Goal: Obtain resource: Obtain resource

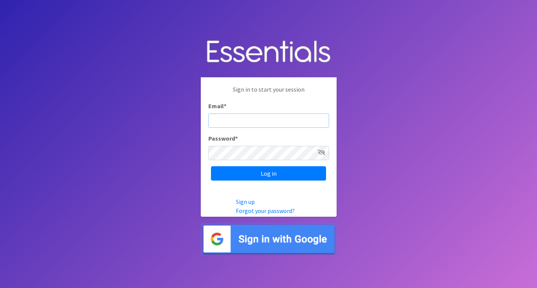
type input "michela@cnydiaperbank.org"
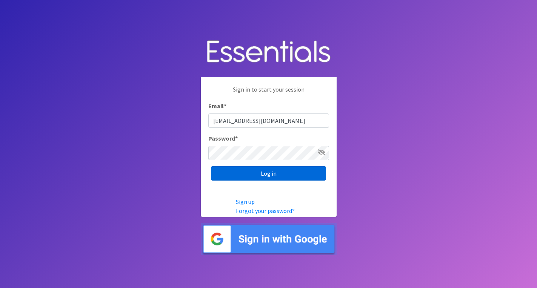
click at [252, 171] on input "Log in" at bounding box center [268, 173] width 115 height 14
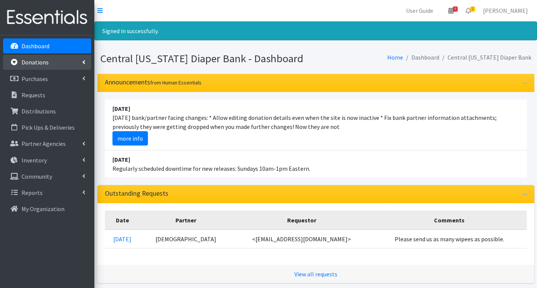
click at [62, 65] on link "Donations" at bounding box center [47, 62] width 88 height 15
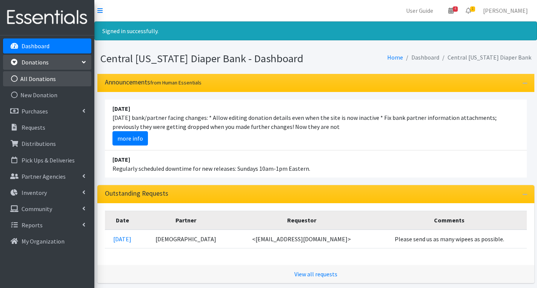
click at [59, 77] on link "All Donations" at bounding box center [47, 78] width 88 height 15
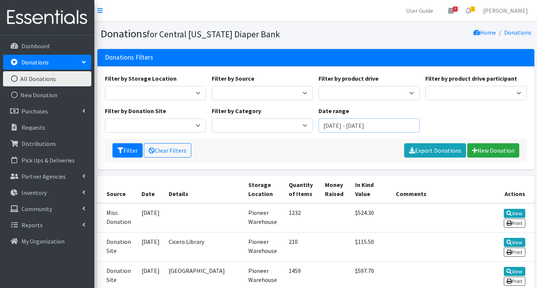
click at [400, 126] on input "June 14, 2025 - September 14, 2025" at bounding box center [368, 125] width 101 height 14
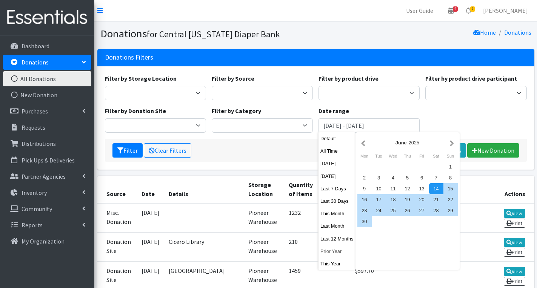
click at [332, 249] on button "Prior Year" at bounding box center [336, 251] width 37 height 11
type input "[DATE] - [DATE]"
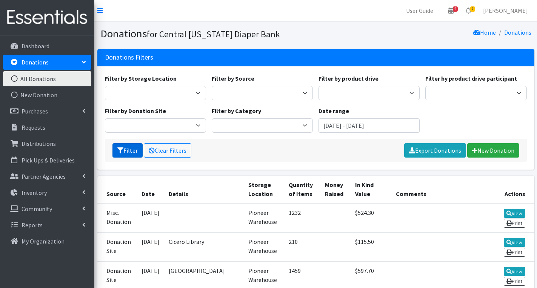
click at [135, 148] on button "Filter" at bounding box center [127, 150] width 30 height 14
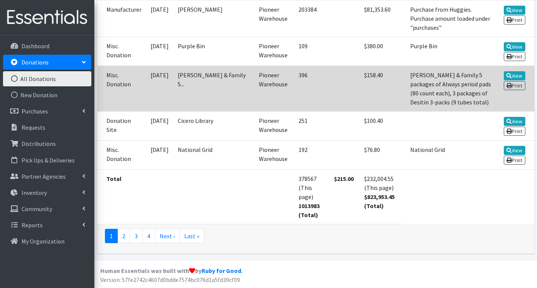
scroll to position [1603, 0]
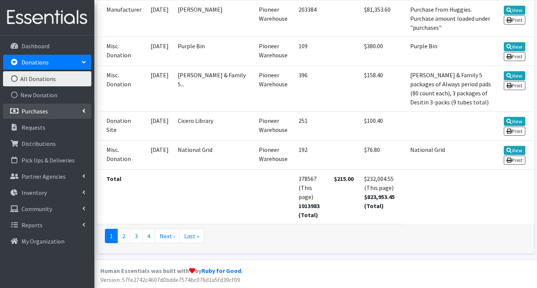
click at [41, 114] on p "Purchases" at bounding box center [35, 112] width 26 height 8
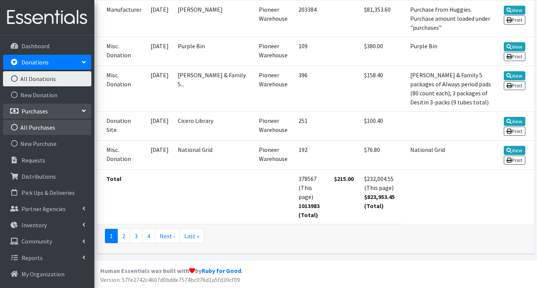
click at [41, 127] on link "All Purchases" at bounding box center [47, 127] width 88 height 15
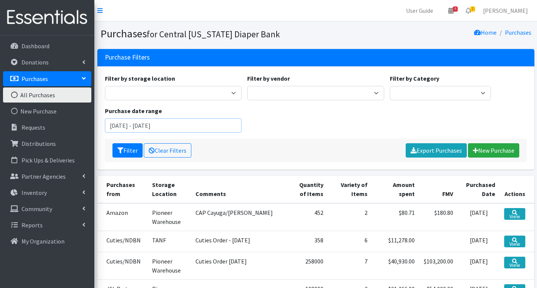
click at [189, 122] on input "June 14, 2025 - September 14, 2025" at bounding box center [173, 125] width 137 height 14
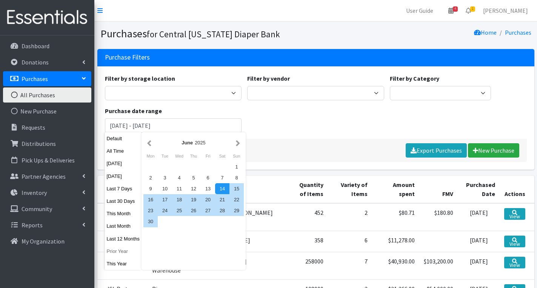
click at [116, 251] on button "Prior Year" at bounding box center [123, 251] width 37 height 11
type input "[DATE] - [DATE]"
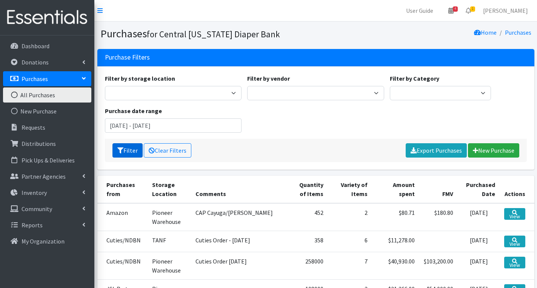
click at [129, 146] on button "Filter" at bounding box center [127, 150] width 30 height 14
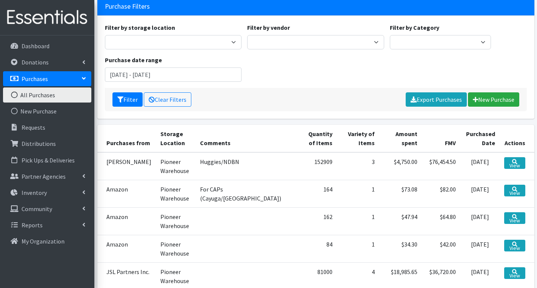
scroll to position [53, 0]
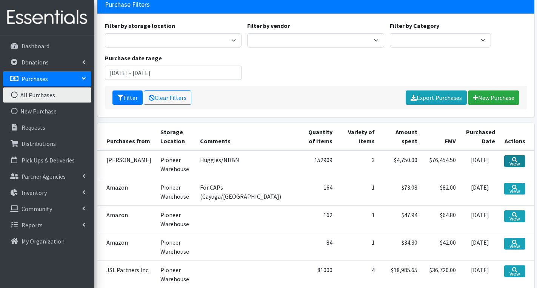
click at [518, 163] on link "View" at bounding box center [514, 161] width 21 height 12
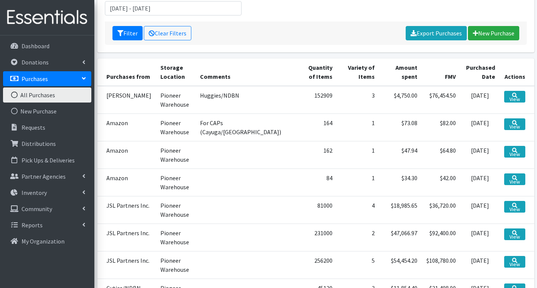
scroll to position [122, 0]
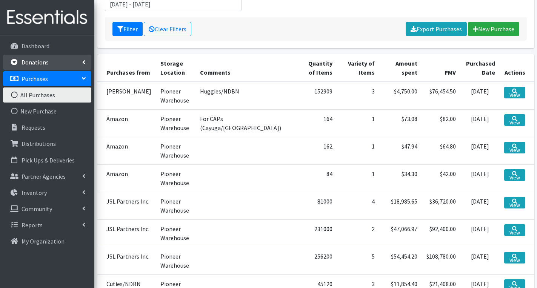
click at [43, 60] on p "Donations" at bounding box center [35, 62] width 27 height 8
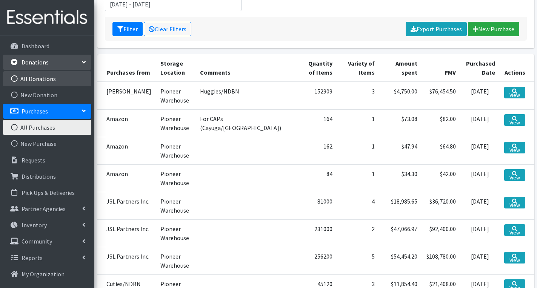
click at [48, 80] on link "All Donations" at bounding box center [47, 78] width 88 height 15
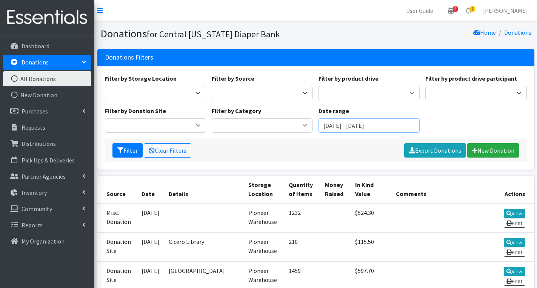
click at [388, 130] on input "June 14, 2025 - September 14, 2025" at bounding box center [368, 125] width 101 height 14
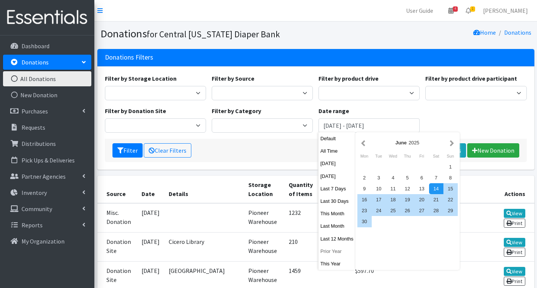
click at [331, 252] on button "Prior Year" at bounding box center [336, 251] width 37 height 11
type input "[DATE] - [DATE]"
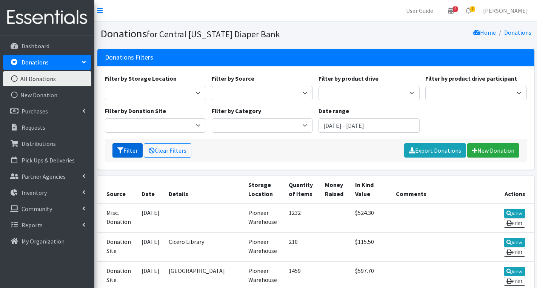
click at [128, 153] on button "Filter" at bounding box center [127, 150] width 30 height 14
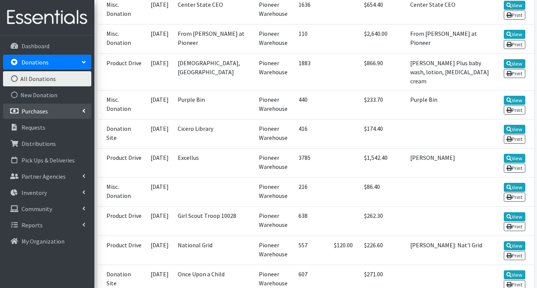
scroll to position [758, 0]
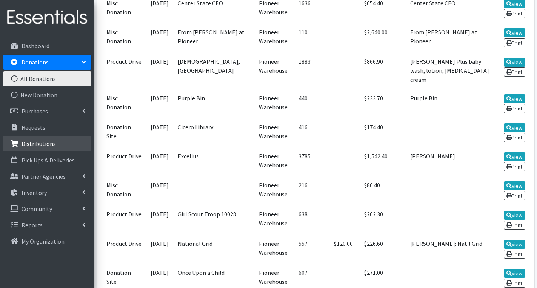
click at [51, 145] on p "Distributions" at bounding box center [39, 144] width 34 height 8
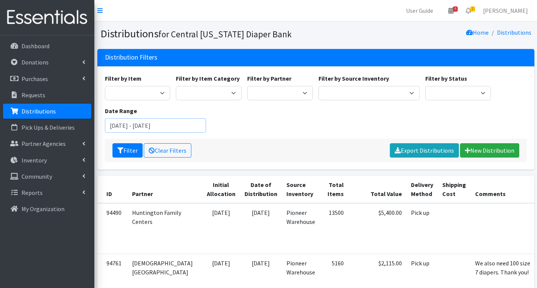
click at [173, 126] on input "[DATE] - [DATE]" at bounding box center [155, 125] width 101 height 14
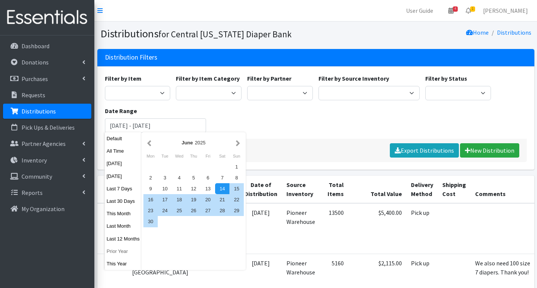
click at [126, 249] on button "Prior Year" at bounding box center [123, 251] width 37 height 11
type input "[DATE] - [DATE]"
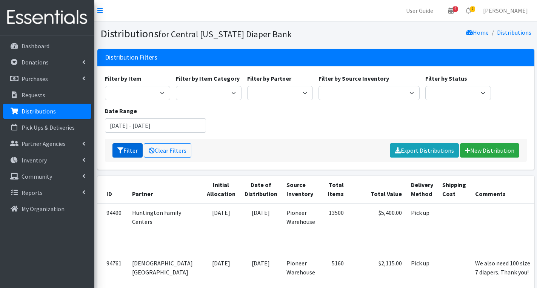
click at [131, 147] on button "Filter" at bounding box center [127, 150] width 30 height 14
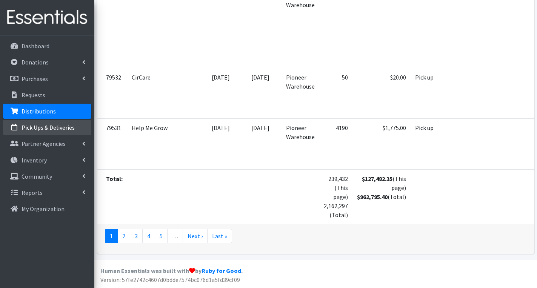
scroll to position [3354, 0]
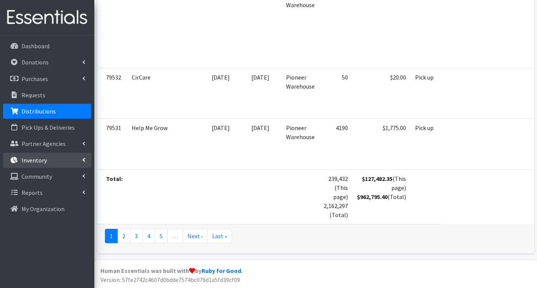
click at [42, 161] on p "Inventory" at bounding box center [34, 161] width 25 height 8
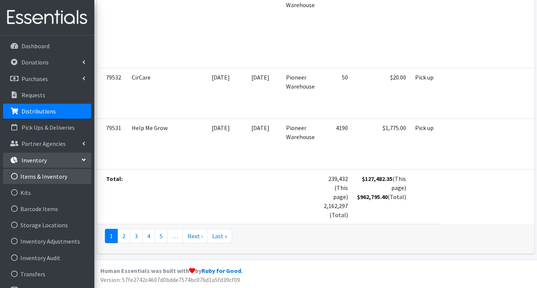
click at [59, 180] on link "Items & Inventory" at bounding box center [47, 176] width 88 height 15
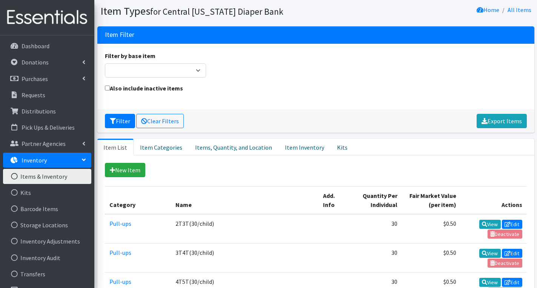
scroll to position [23, 0]
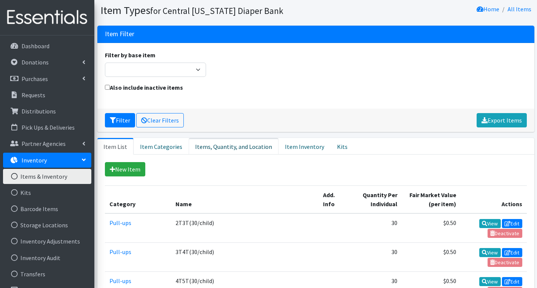
click at [226, 143] on link "Items, Quantity, and Location" at bounding box center [234, 146] width 90 height 17
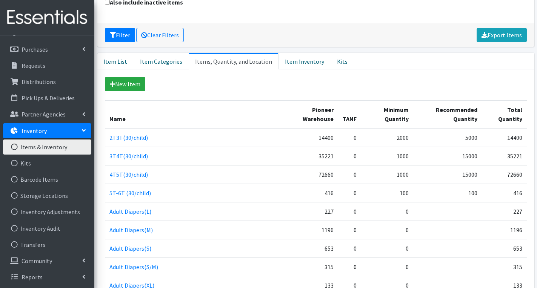
scroll to position [108, 0]
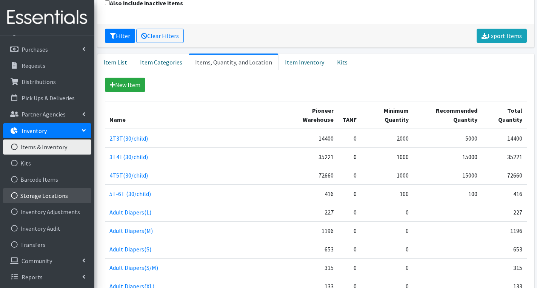
click at [51, 196] on link "Storage Locations" at bounding box center [47, 195] width 88 height 15
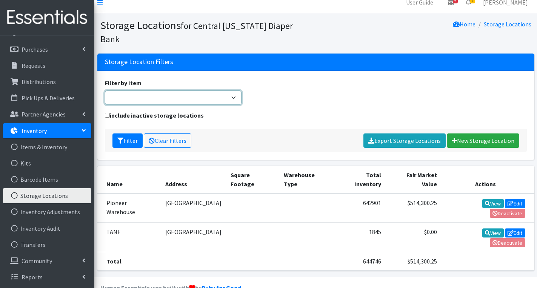
scroll to position [8, 0]
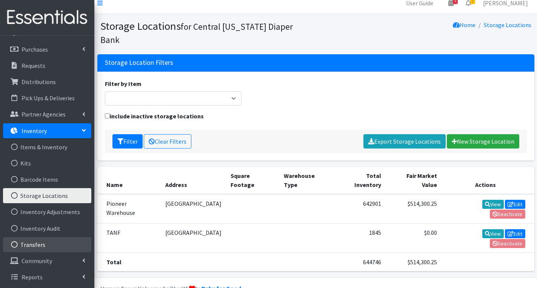
click at [46, 247] on link "Transfers" at bounding box center [47, 244] width 88 height 15
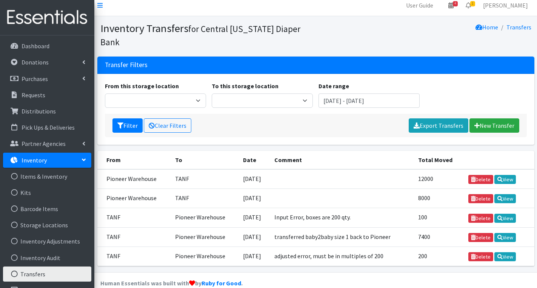
scroll to position [5, 0]
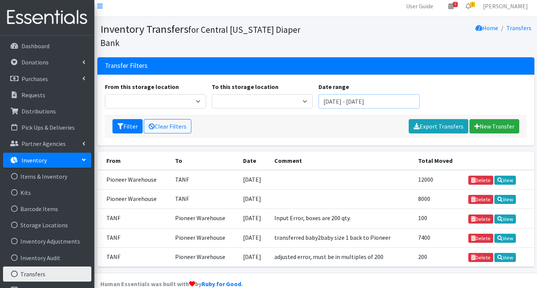
click at [352, 94] on input "[DATE] - [DATE]" at bounding box center [368, 101] width 101 height 14
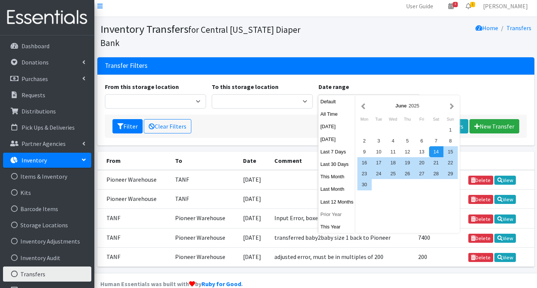
click at [335, 213] on button "Prior Year" at bounding box center [336, 214] width 37 height 11
type input "[DATE] - [DATE]"
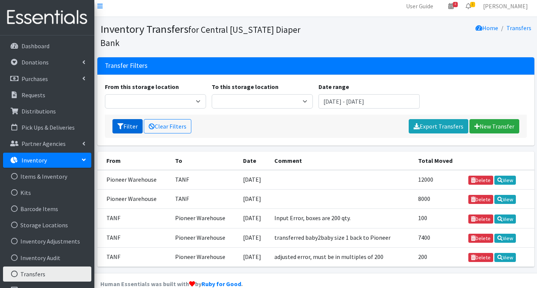
click at [128, 119] on button "Filter" at bounding box center [127, 126] width 30 height 14
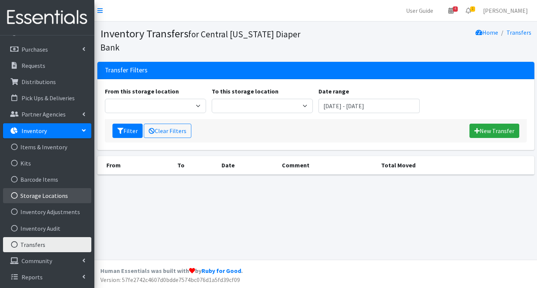
scroll to position [29, 0]
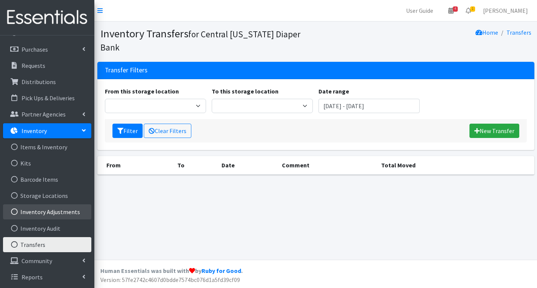
click at [43, 211] on link "Inventory Adjustments" at bounding box center [47, 212] width 88 height 15
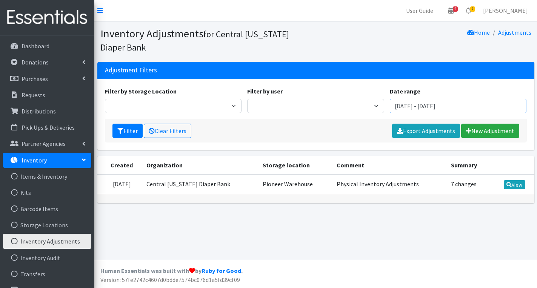
click at [432, 107] on input "[DATE] - [DATE]" at bounding box center [458, 106] width 137 height 14
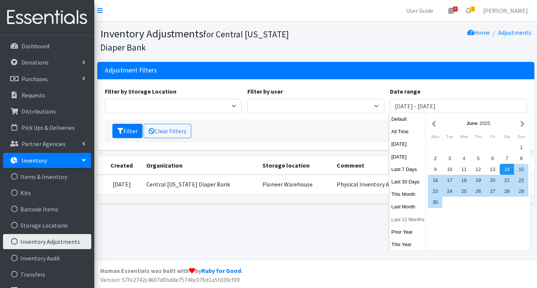
click at [405, 222] on button "Last 12 Months" at bounding box center [408, 219] width 37 height 11
type input "August 15, 2024 - August 14, 2025"
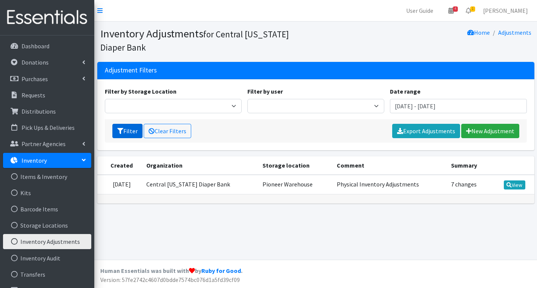
click at [125, 130] on button "Filter" at bounding box center [127, 131] width 30 height 14
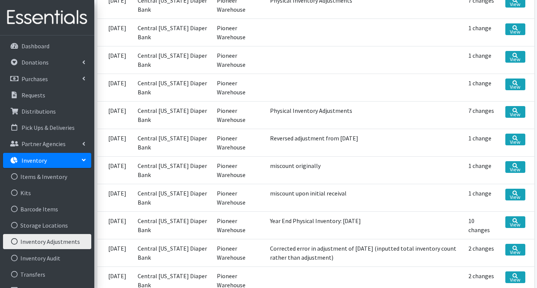
scroll to position [197, 0]
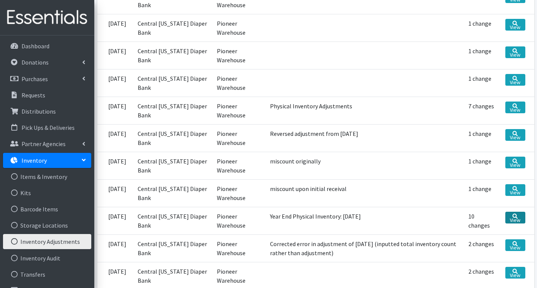
click at [517, 218] on link "View" at bounding box center [516, 218] width 20 height 12
click at [514, 190] on link "View" at bounding box center [516, 190] width 20 height 12
click at [518, 217] on link "View" at bounding box center [516, 218] width 20 height 12
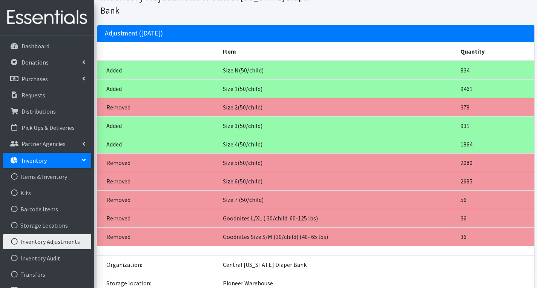
scroll to position [38, 0]
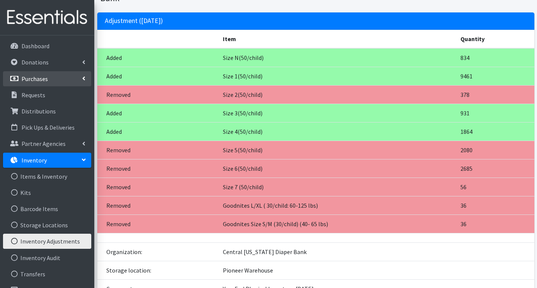
click at [55, 79] on link "Purchases" at bounding box center [47, 78] width 88 height 15
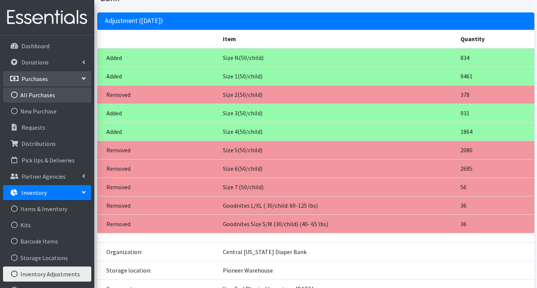
click at [50, 101] on link "All Purchases" at bounding box center [47, 95] width 88 height 15
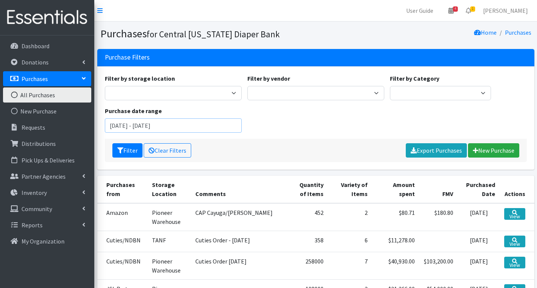
click at [196, 129] on input "June 14, 2025 - September 14, 2025" at bounding box center [173, 125] width 137 height 14
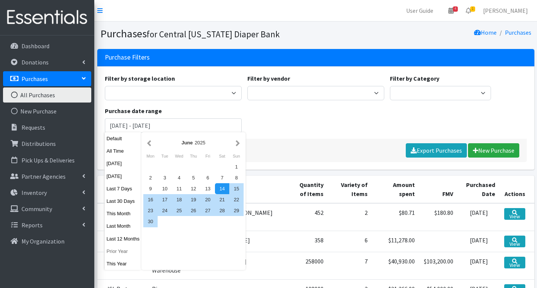
click at [121, 252] on button "Prior Year" at bounding box center [123, 251] width 37 height 11
type input "[DATE] - [DATE]"
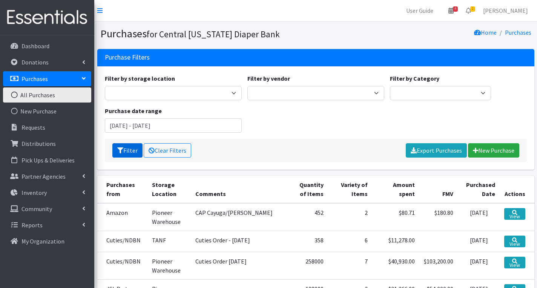
click at [134, 151] on button "Filter" at bounding box center [127, 150] width 30 height 14
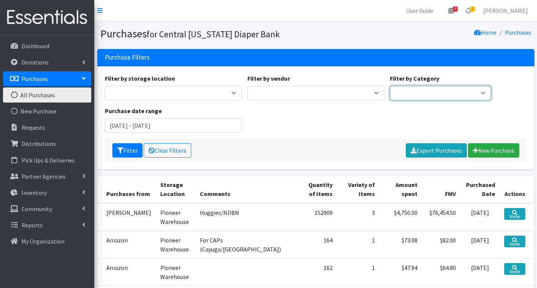
select select "Infant Disposable Diapers"
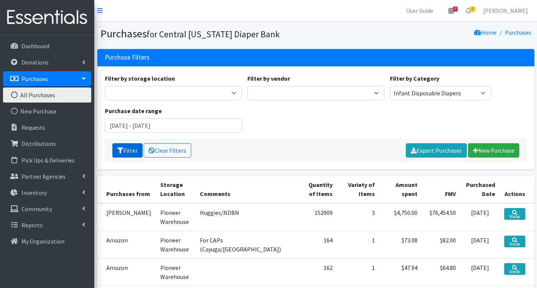
click at [132, 150] on button "Filter" at bounding box center [127, 150] width 30 height 14
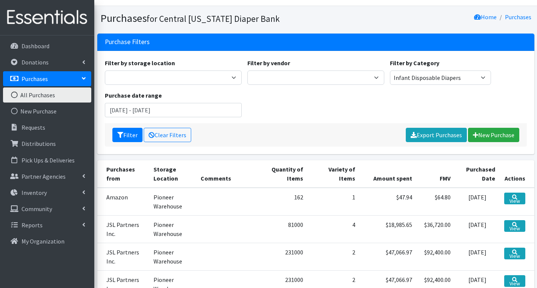
scroll to position [14, 0]
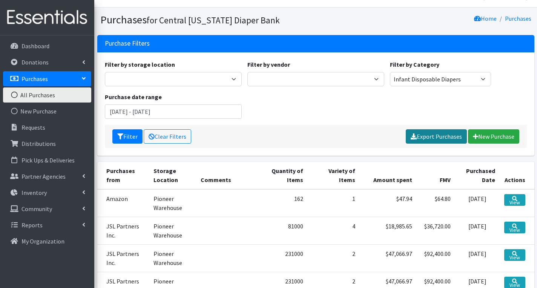
click at [427, 135] on link "Export Purchases" at bounding box center [436, 136] width 61 height 14
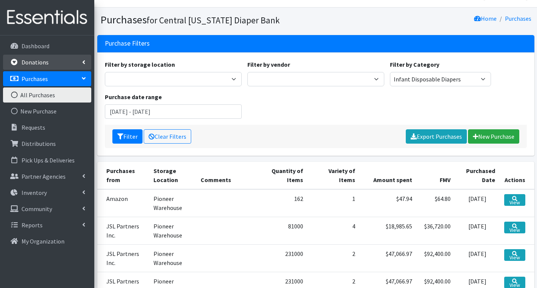
click at [44, 68] on link "Donations" at bounding box center [47, 62] width 88 height 15
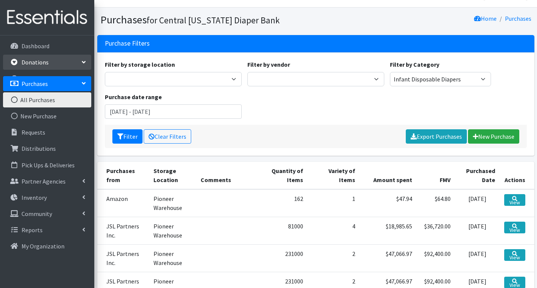
click at [44, 68] on link "Donations" at bounding box center [47, 62] width 88 height 15
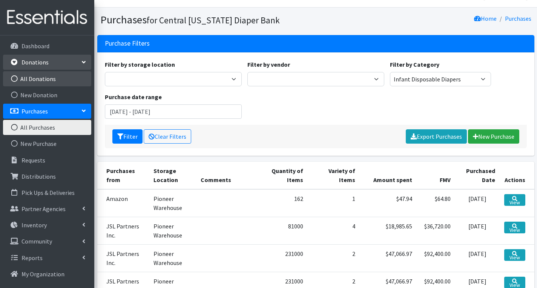
click at [49, 77] on link "All Donations" at bounding box center [47, 78] width 88 height 15
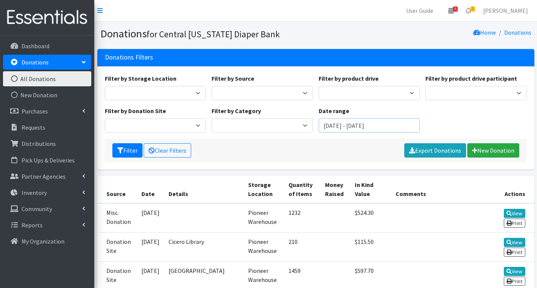
click at [359, 127] on input "[DATE] - [DATE]" at bounding box center [370, 125] width 102 height 14
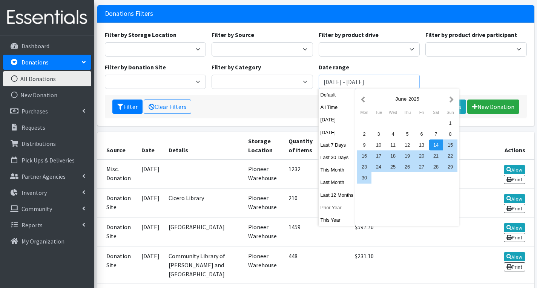
scroll to position [46, 0]
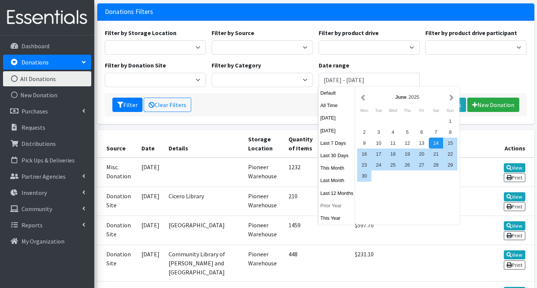
click at [336, 202] on button "Prior Year" at bounding box center [337, 205] width 37 height 11
type input "[DATE] - [DATE]"
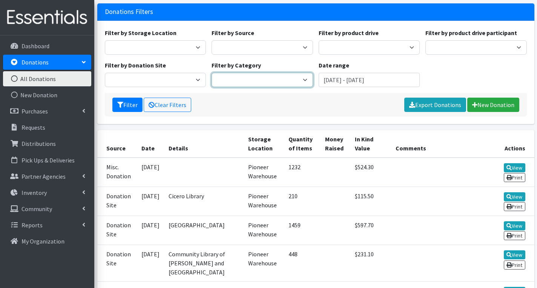
select select "Infant Disposable Diapers"
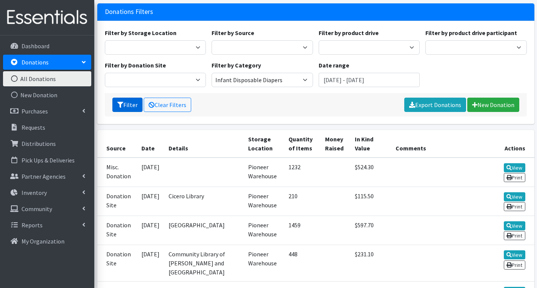
click at [135, 104] on button "Filter" at bounding box center [127, 105] width 30 height 14
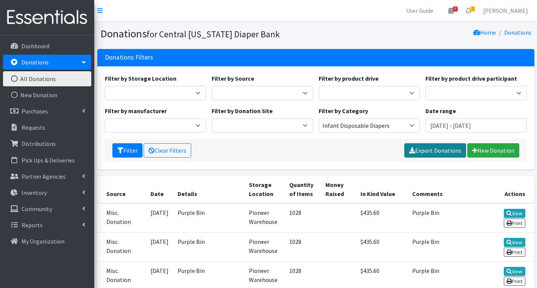
click at [443, 150] on link "Export Donations" at bounding box center [436, 150] width 62 height 14
